Goal: Information Seeking & Learning: Check status

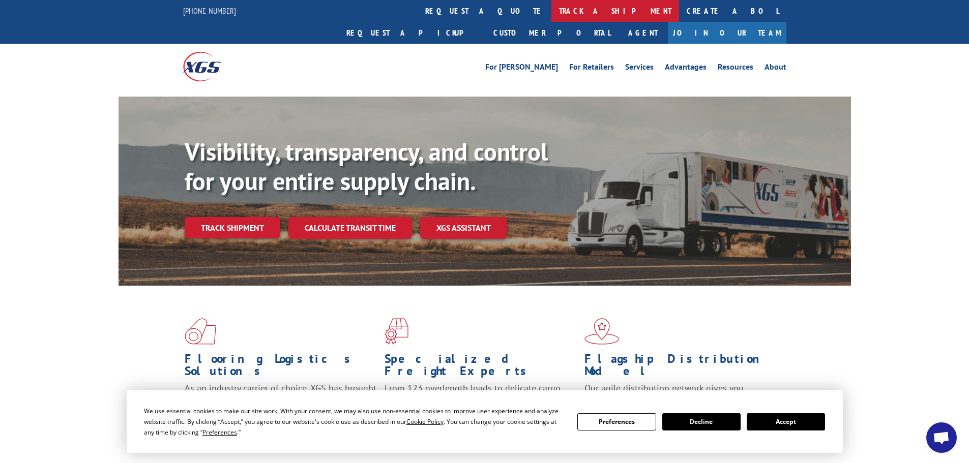
click at [551, 9] on link "track a shipment" at bounding box center [615, 11] width 128 height 22
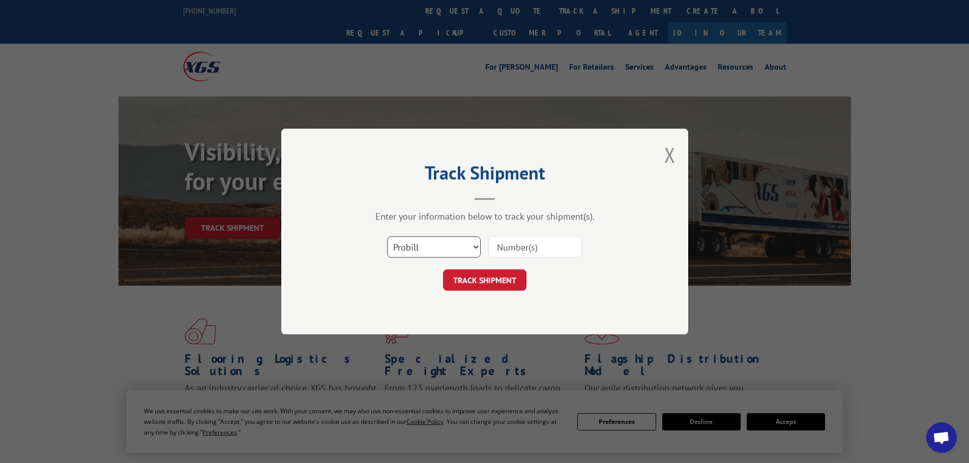
click at [434, 254] on select "Select category... Probill BOL PO" at bounding box center [434, 247] width 94 height 21
select select "bol"
click at [387, 237] on select "Select category... Probill BOL PO" at bounding box center [434, 247] width 94 height 21
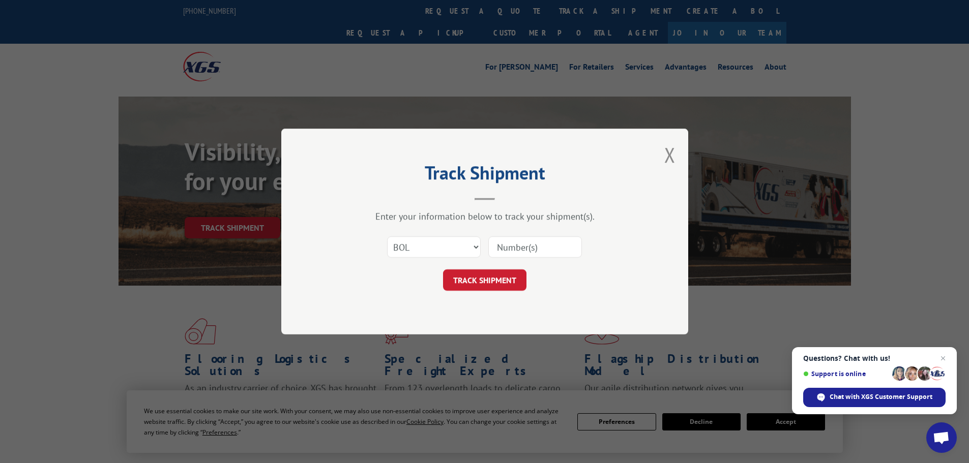
click at [505, 253] on input at bounding box center [535, 247] width 94 height 21
paste input "6014754"
type input "6014754"
click at [490, 282] on button "TRACK SHIPMENT" at bounding box center [484, 280] width 83 height 21
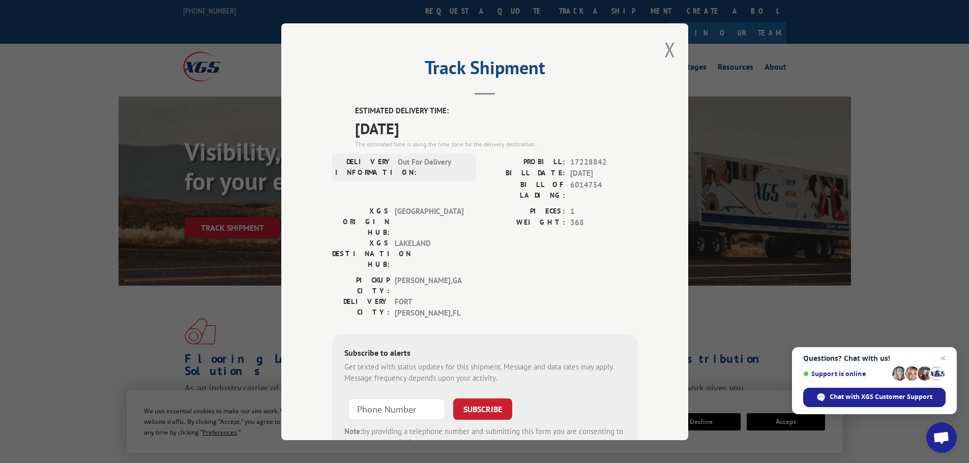
drag, startPoint x: 434, startPoint y: 132, endPoint x: 316, endPoint y: 96, distance: 123.6
click at [316, 96] on div "Track Shipment ESTIMATED DELIVERY TIME: 09/08/2025 The estimated time is using …" at bounding box center [484, 231] width 407 height 417
copy div "ESTIMATED DELIVERY TIME: 09/08/2025"
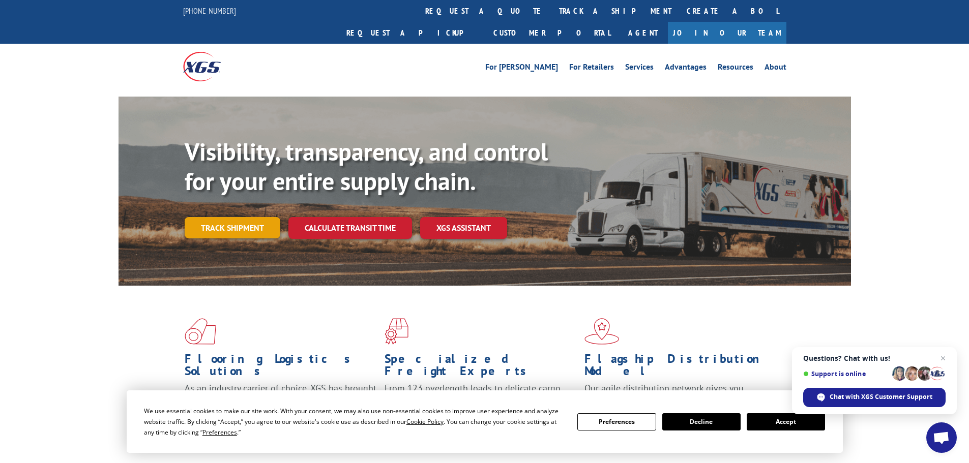
click at [250, 217] on link "Track shipment" at bounding box center [233, 227] width 96 height 21
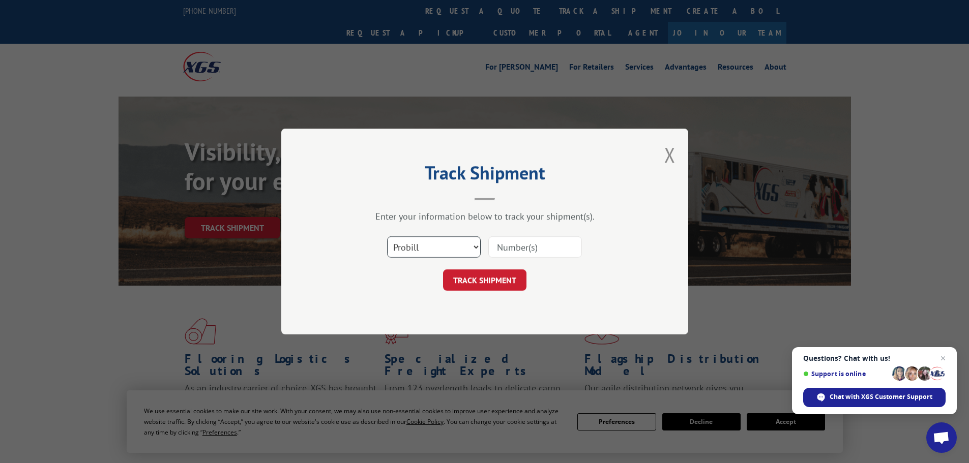
click at [423, 241] on select "Select category... Probill BOL PO" at bounding box center [434, 247] width 94 height 21
select select "bol"
click at [387, 237] on select "Select category... Probill BOL PO" at bounding box center [434, 247] width 94 height 21
click at [516, 253] on input at bounding box center [535, 247] width 94 height 21
paste input "6021205"
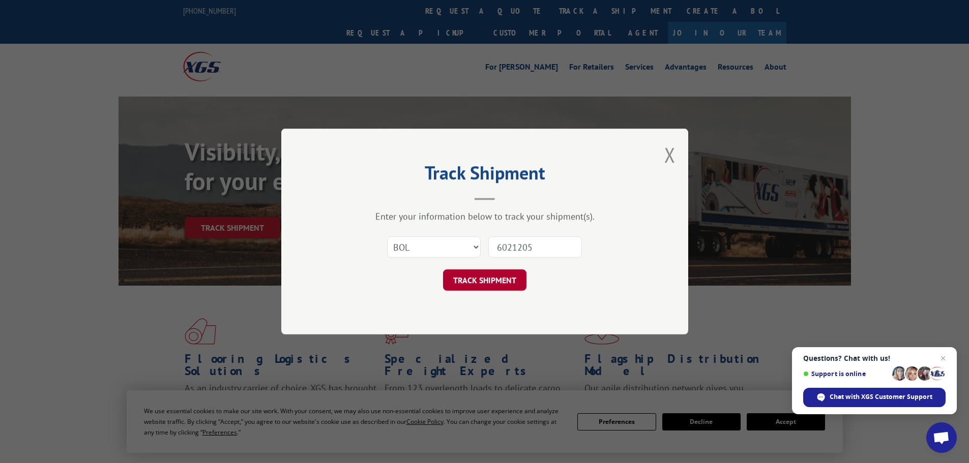
type input "6021205"
click at [521, 280] on button "TRACK SHIPMENT" at bounding box center [484, 280] width 83 height 21
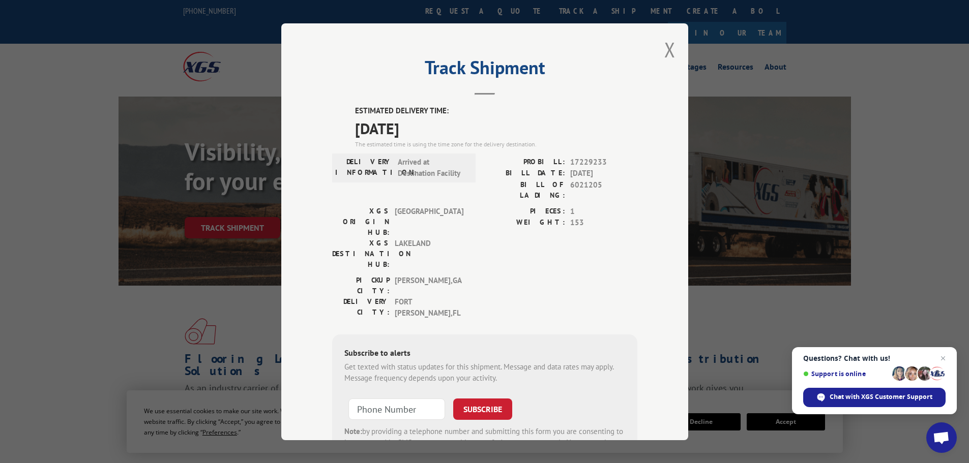
drag, startPoint x: 444, startPoint y: 131, endPoint x: 283, endPoint y: 104, distance: 163.0
click at [283, 104] on div "Track Shipment ESTIMATED DELIVERY TIME: [DATE] The estimated time is using the …" at bounding box center [484, 231] width 407 height 417
copy div "ESTIMATED DELIVERY TIME: [DATE]"
